Goal: Information Seeking & Learning: Find specific fact

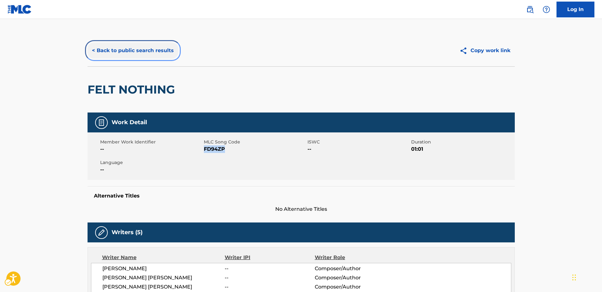
click at [118, 46] on button "< Back to public search results" at bounding box center [132, 51] width 91 height 16
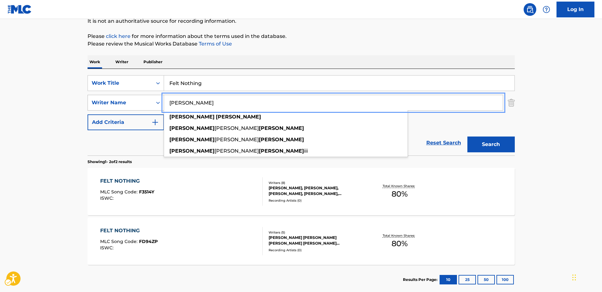
drag, startPoint x: 188, startPoint y: 104, endPoint x: 151, endPoint y: 104, distance: 36.3
click at [151, 104] on div "SearchWithCriteriad69fa976-cde0-45a7-9057-8d888be20762 Writer Name [PERSON_NAME…" at bounding box center [300, 103] width 427 height 16
paste input "[PERSON_NAME]"
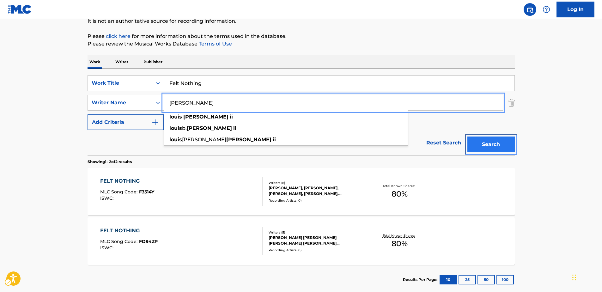
click at [477, 146] on button "Search" at bounding box center [490, 144] width 47 height 16
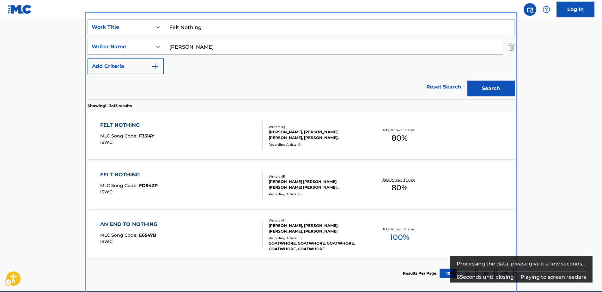
scroll to position [0, 0]
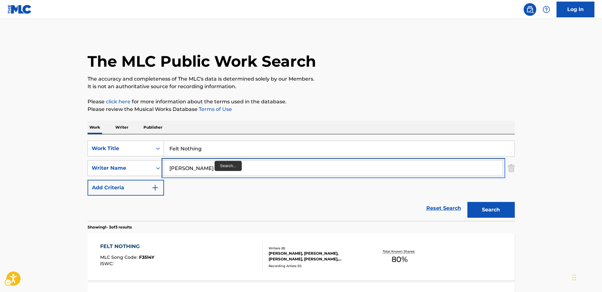
click at [217, 167] on input "[PERSON_NAME]" at bounding box center [333, 167] width 339 height 15
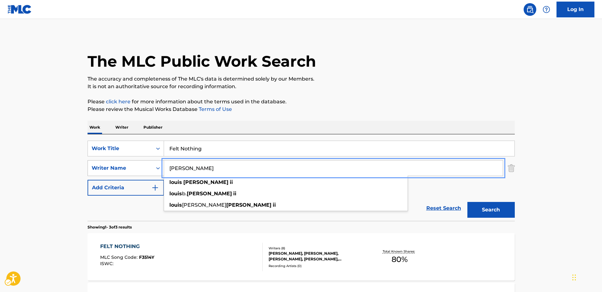
drag, startPoint x: 236, startPoint y: 169, endPoint x: 151, endPoint y: 163, distance: 85.5
click at [151, 163] on div "SearchWithCriteriad69fa976-cde0-45a7-9057-8d888be20762 Writer Name [PERSON_NAME…" at bounding box center [300, 168] width 427 height 16
paste input "[PERSON_NAME]"
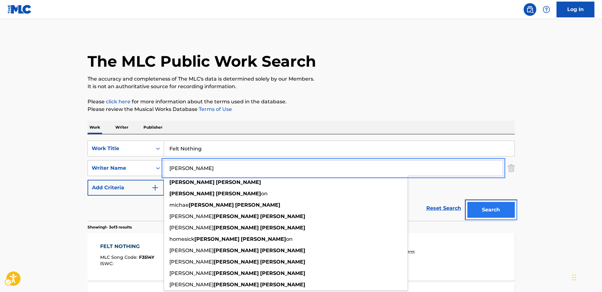
click at [492, 211] on button "Search" at bounding box center [490, 210] width 47 height 16
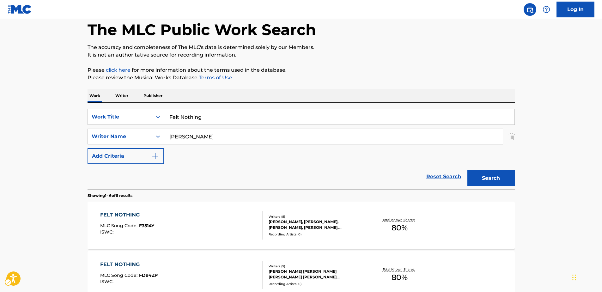
scroll to position [63, 0]
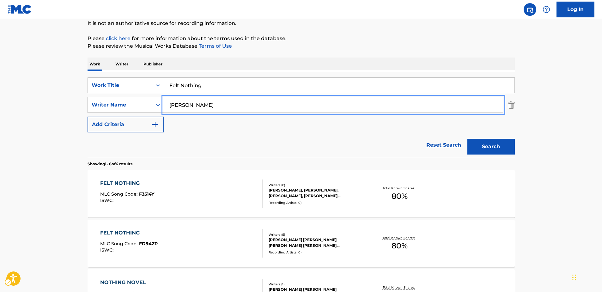
drag, startPoint x: 222, startPoint y: 106, endPoint x: 146, endPoint y: 101, distance: 76.9
click at [146, 101] on div "SearchWithCriteriad69fa976-cde0-45a7-9057-8d888be20762 Writer Name [PERSON_NAME]" at bounding box center [300, 105] width 427 height 16
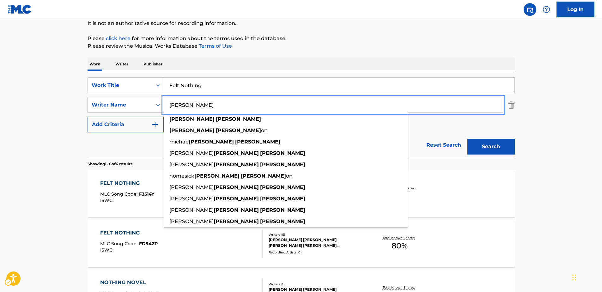
paste input "[PERSON_NAME] PUNCH"
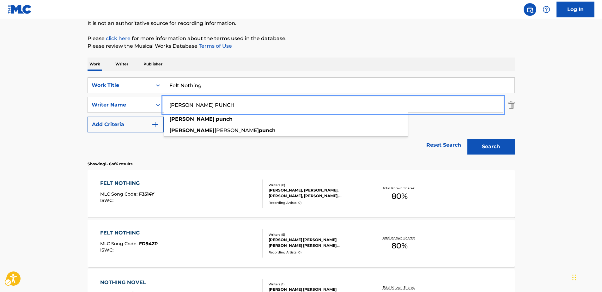
type input "[PERSON_NAME] PUNCH"
click at [487, 147] on button "Search" at bounding box center [490, 147] width 47 height 16
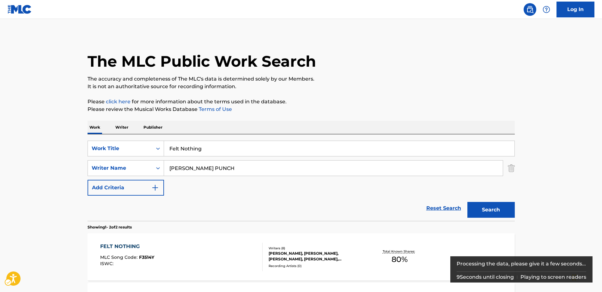
scroll to position [101, 0]
